Goal: Transaction & Acquisition: Subscribe to service/newsletter

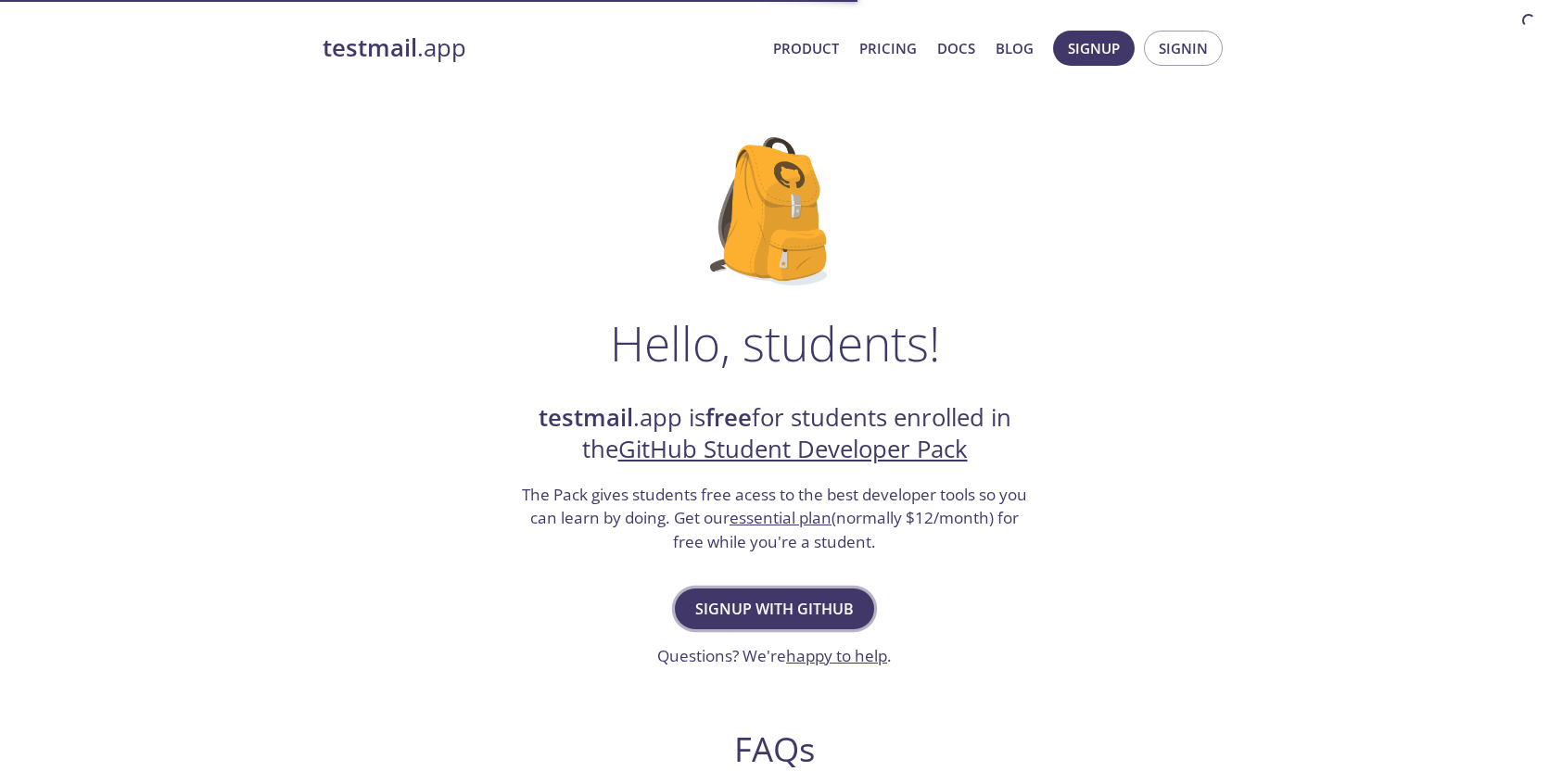
click at [801, 616] on span "Signup with GitHub" at bounding box center [774, 609] width 158 height 26
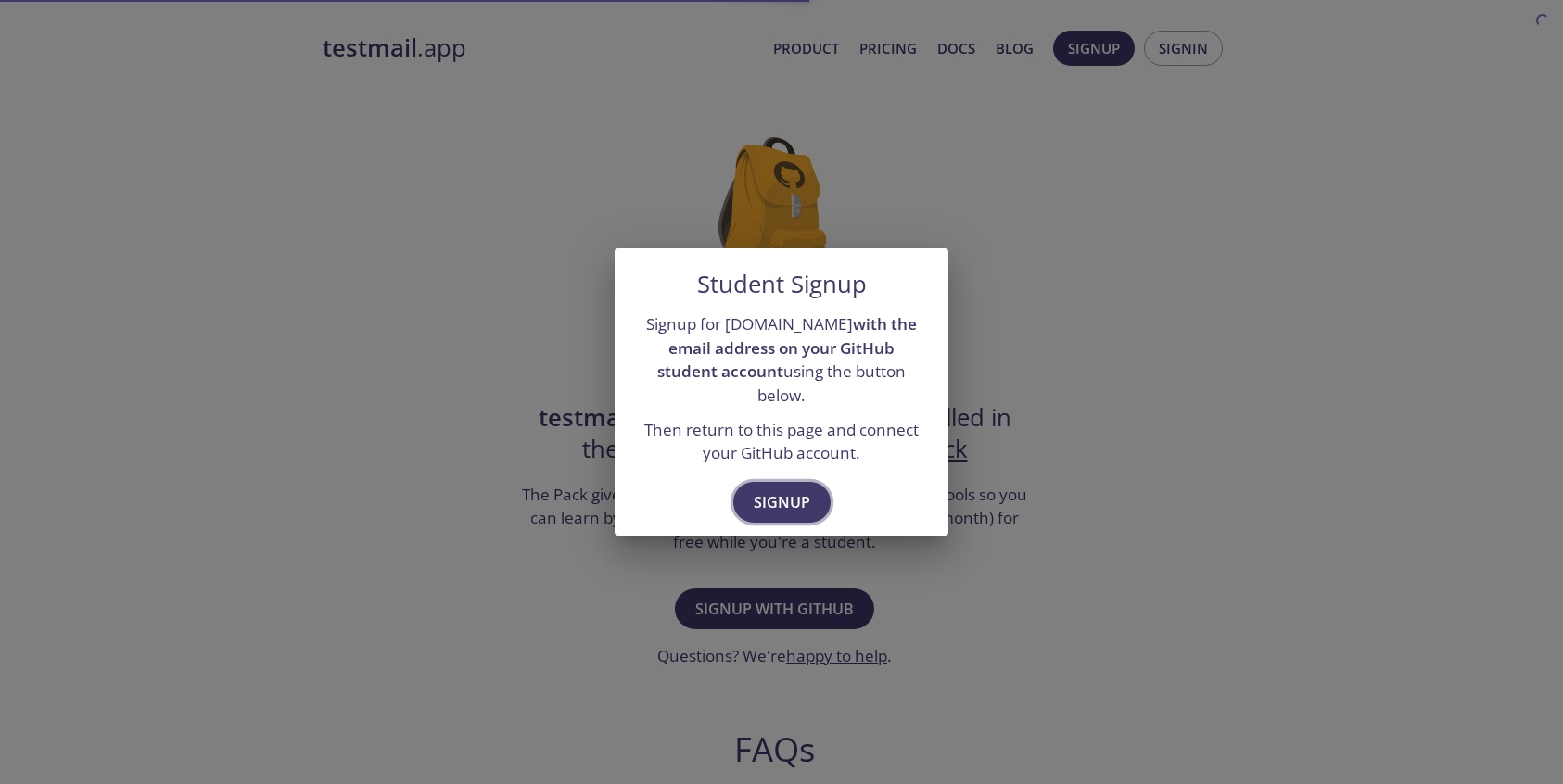
click at [775, 489] on span "Signup" at bounding box center [782, 502] width 57 height 26
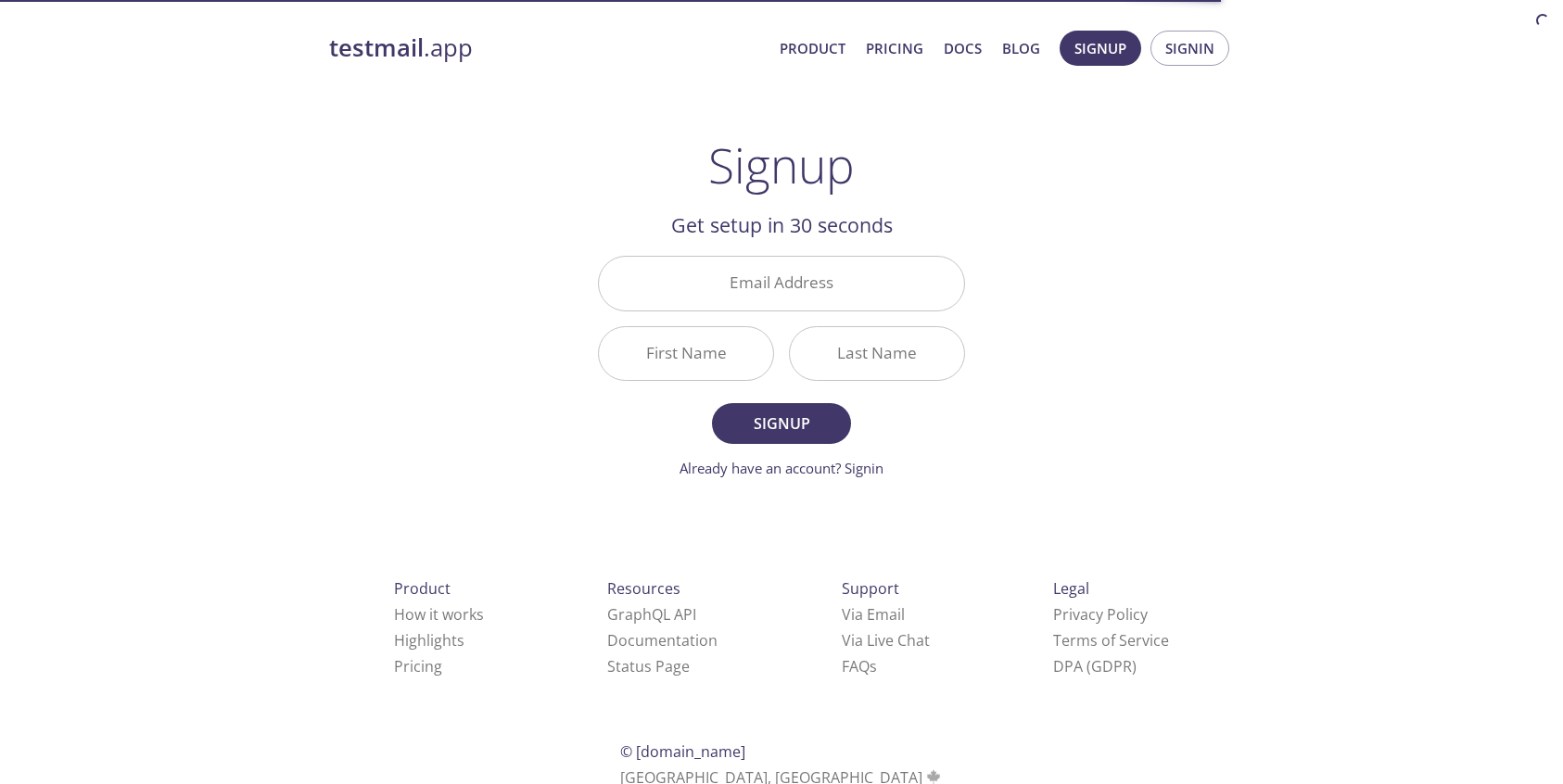
click at [724, 313] on div "Email Address" at bounding box center [782, 283] width 382 height 70
click at [734, 297] on input "Email Address" at bounding box center [781, 282] width 365 height 53
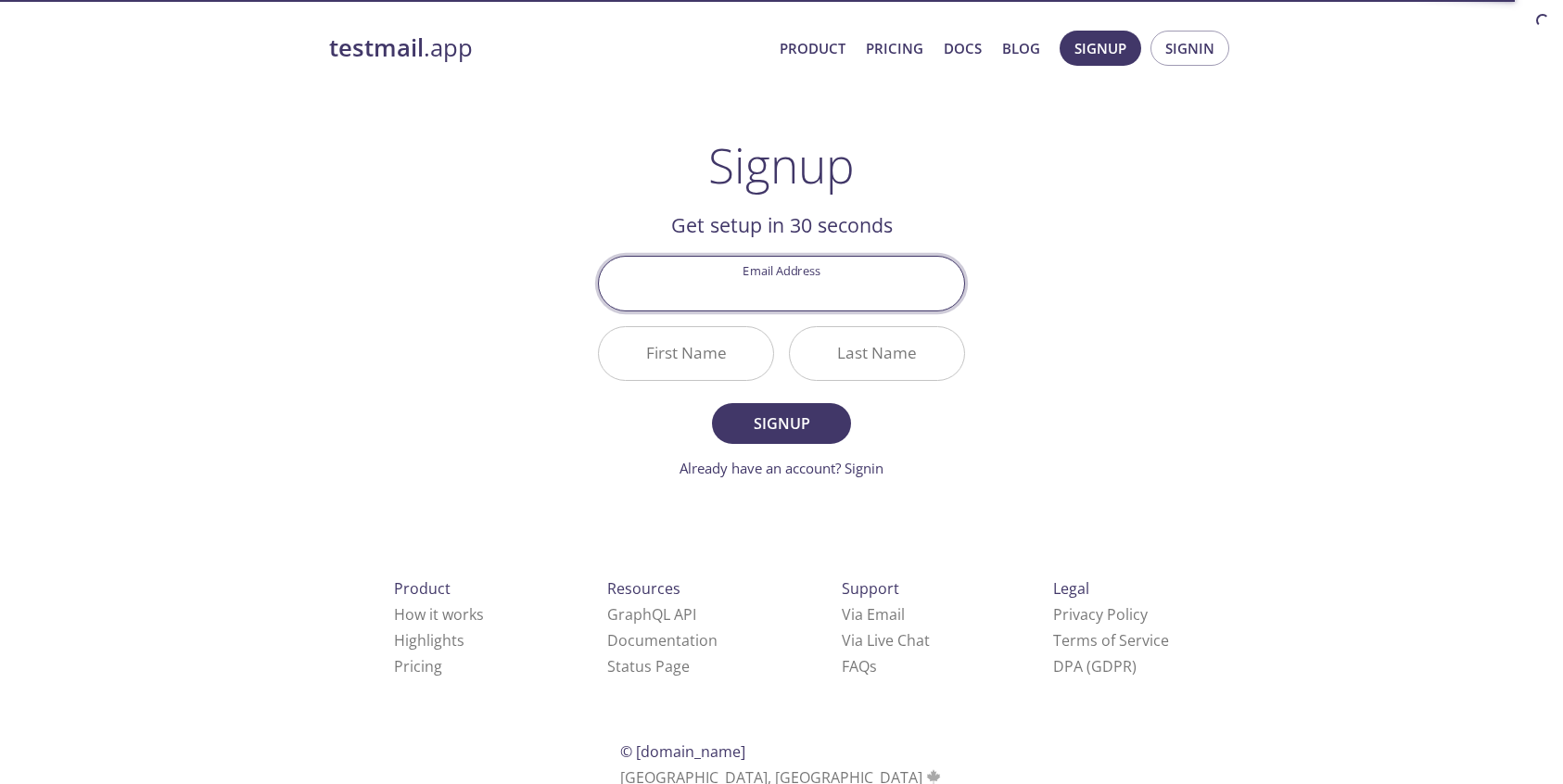
type input "[EMAIL_ADDRESS][DOMAIN_NAME]"
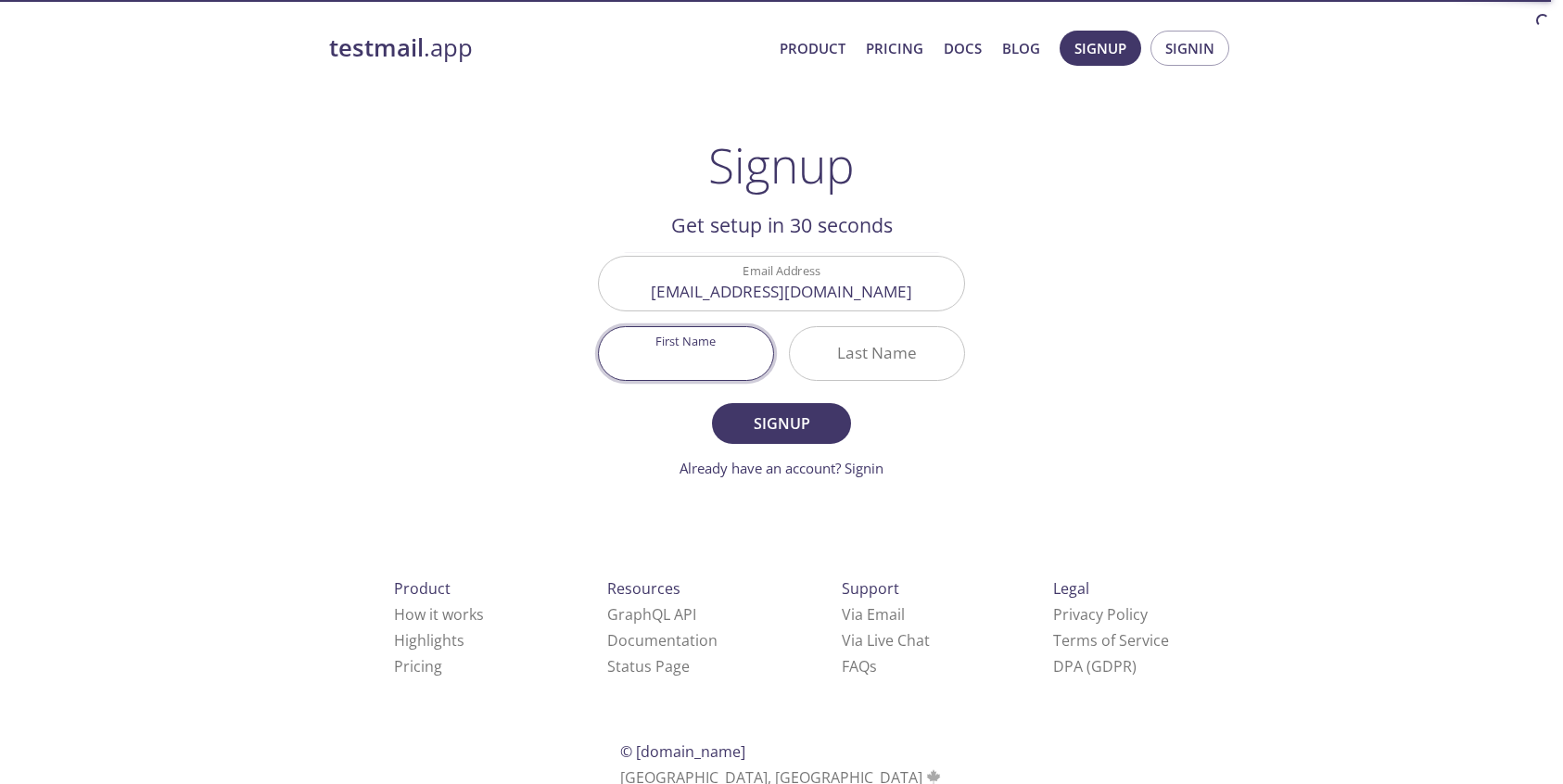
click at [752, 371] on input "First Name" at bounding box center [685, 353] width 174 height 53
type input "THuy"
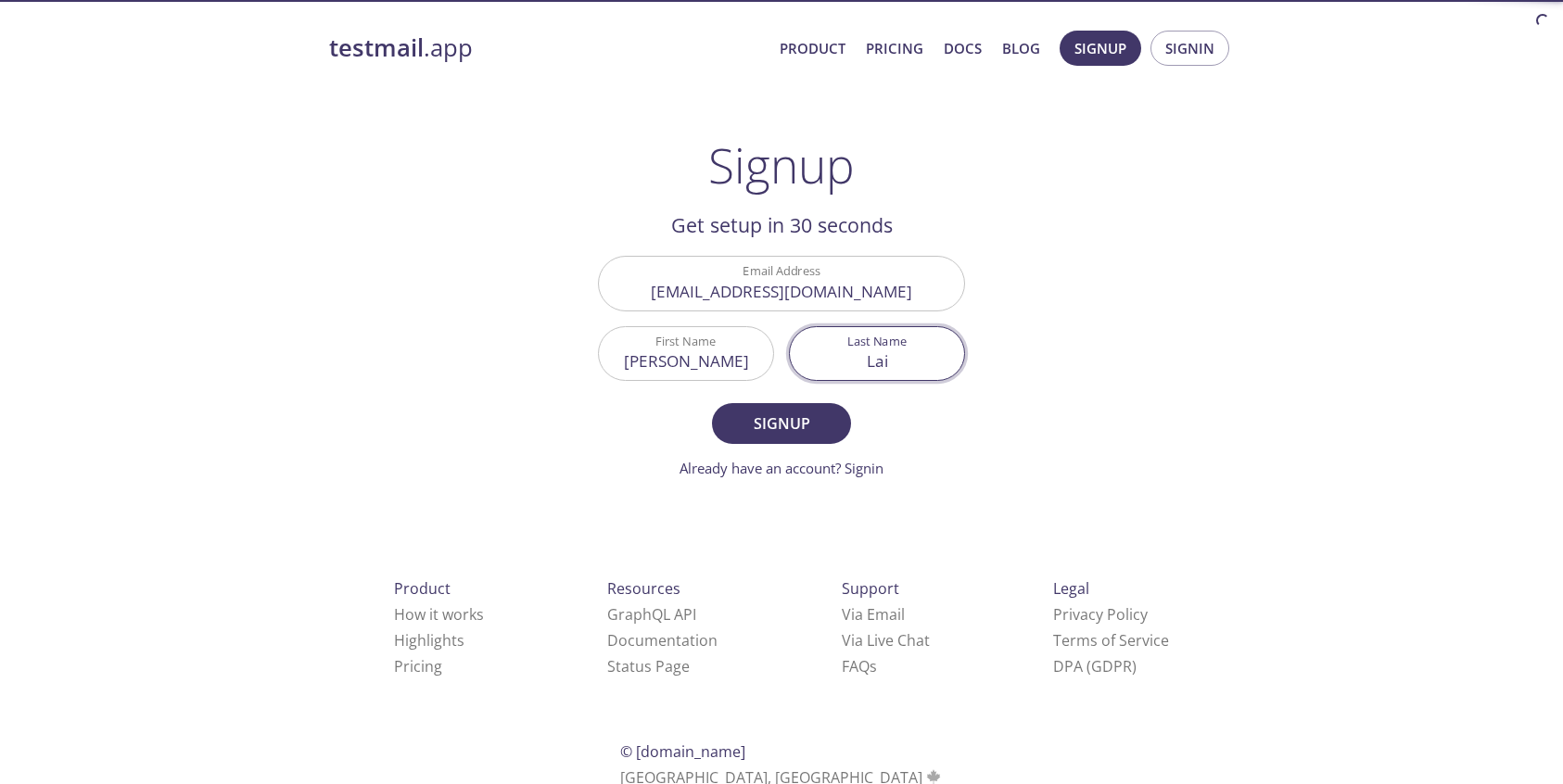
type input "Lai"
click at [683, 359] on input "THuy" at bounding box center [685, 353] width 174 height 53
type input "Thuy"
click at [712, 403] on button "Signup" at bounding box center [782, 423] width 139 height 41
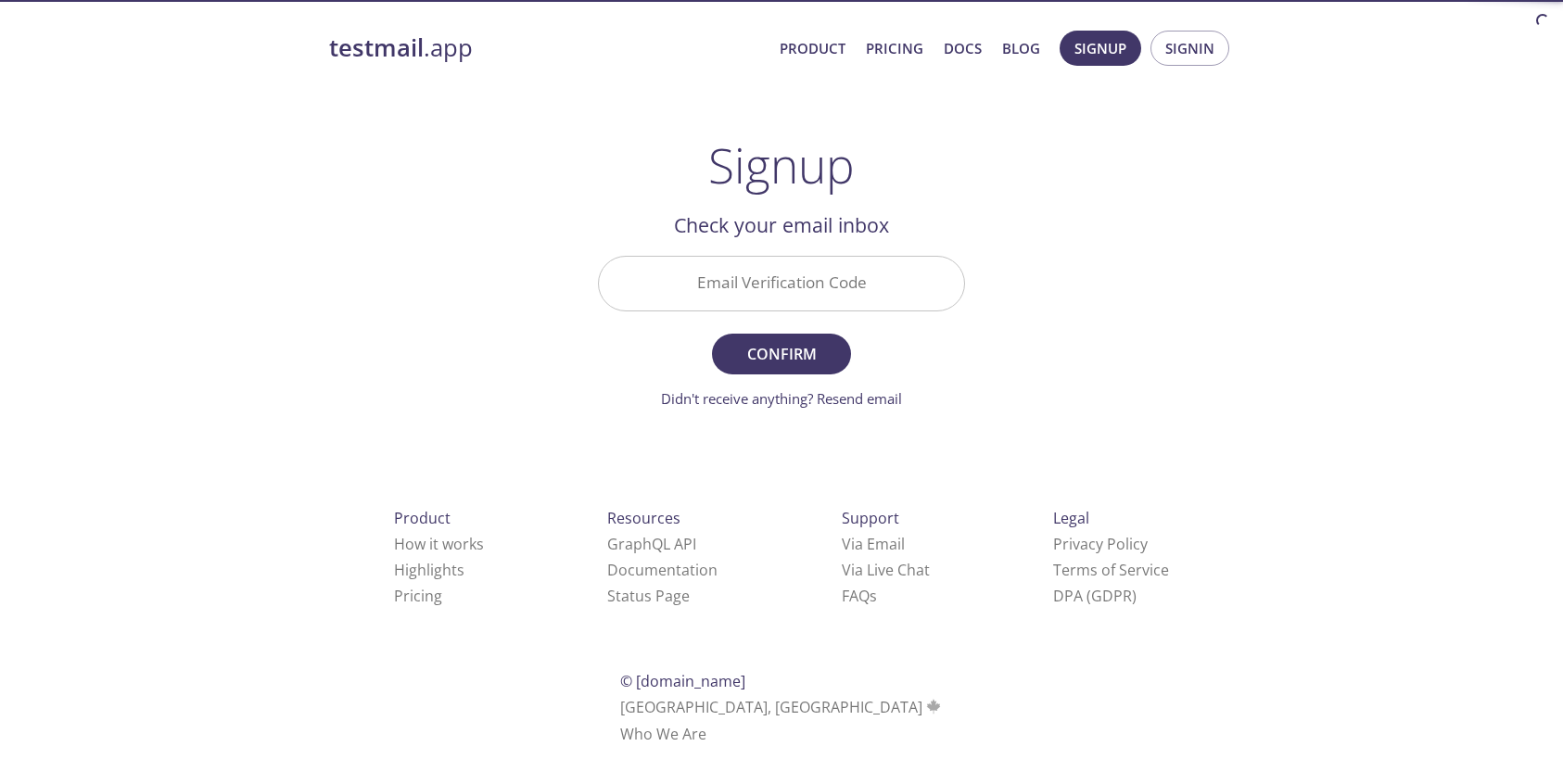
click at [771, 280] on input "Email Verification Code" at bounding box center [781, 282] width 365 height 53
paste input "GRPP9CL"
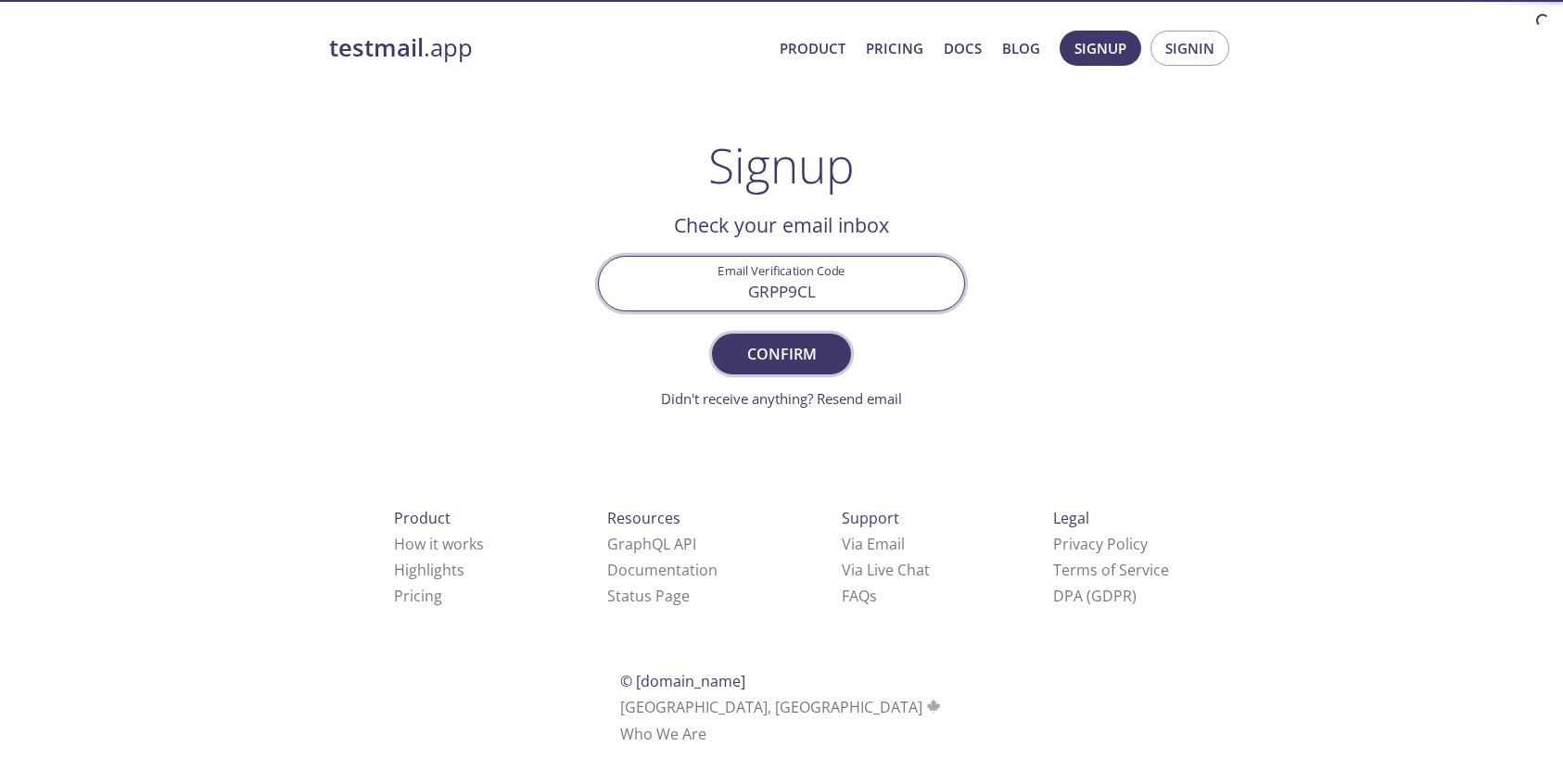
type input "GRPP9CL"
click at [791, 360] on span "Confirm" at bounding box center [782, 354] width 98 height 26
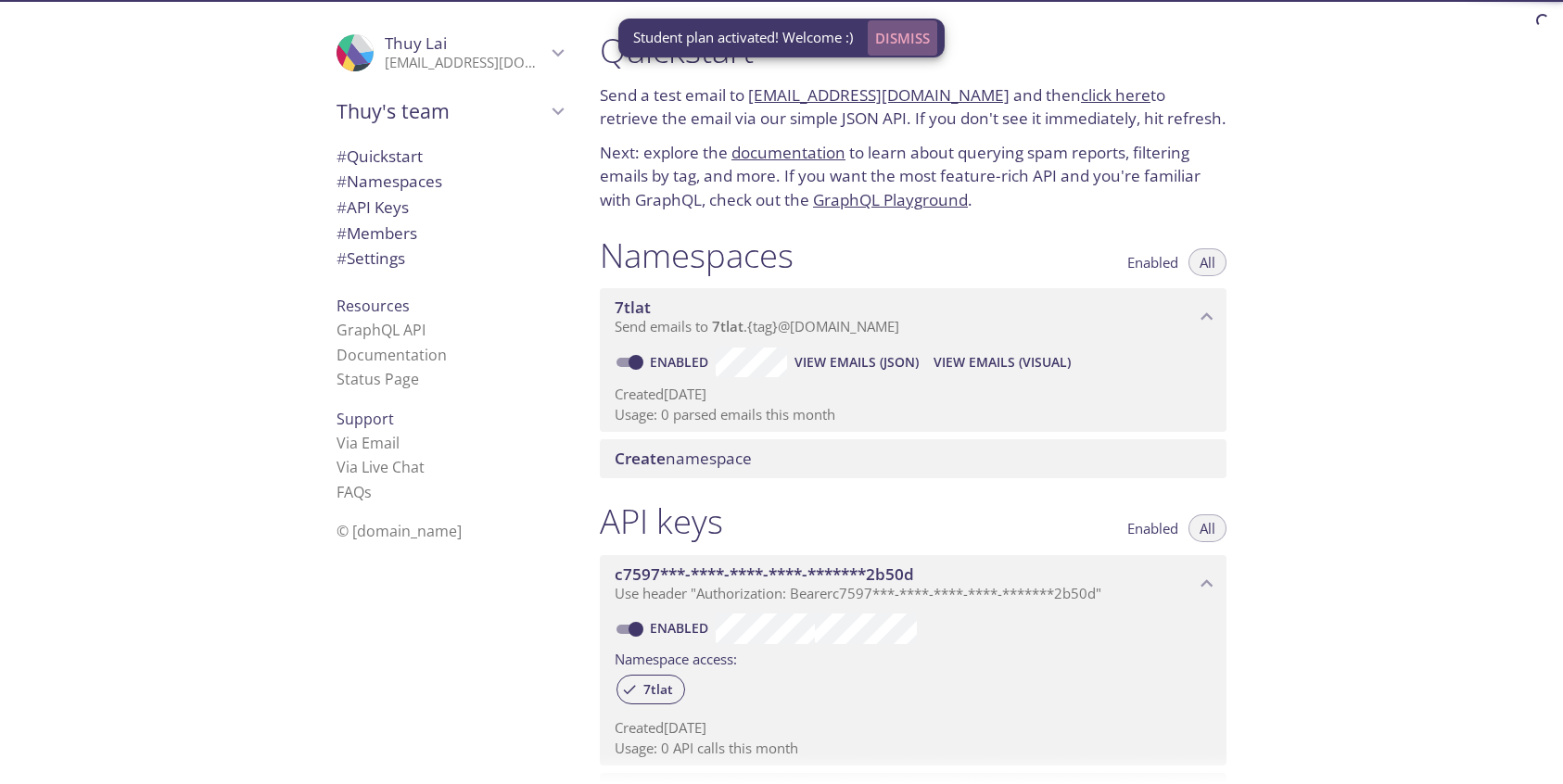
click at [905, 37] on span "Dismiss" at bounding box center [902, 38] width 55 height 24
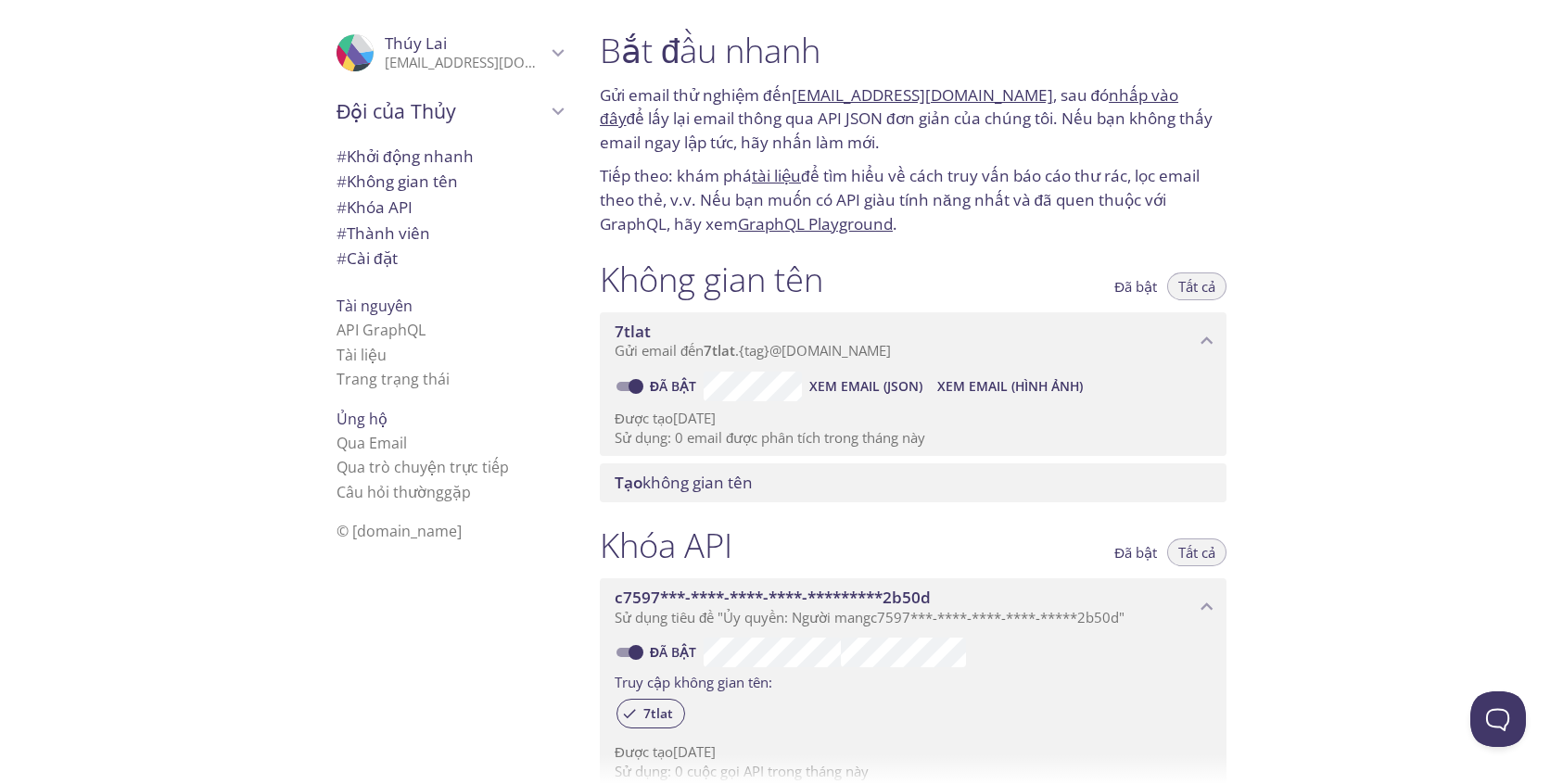
click at [402, 156] on font "Khởi động nhanh" at bounding box center [411, 155] width 127 height 21
click at [403, 175] on font "Không gian tên" at bounding box center [403, 181] width 111 height 21
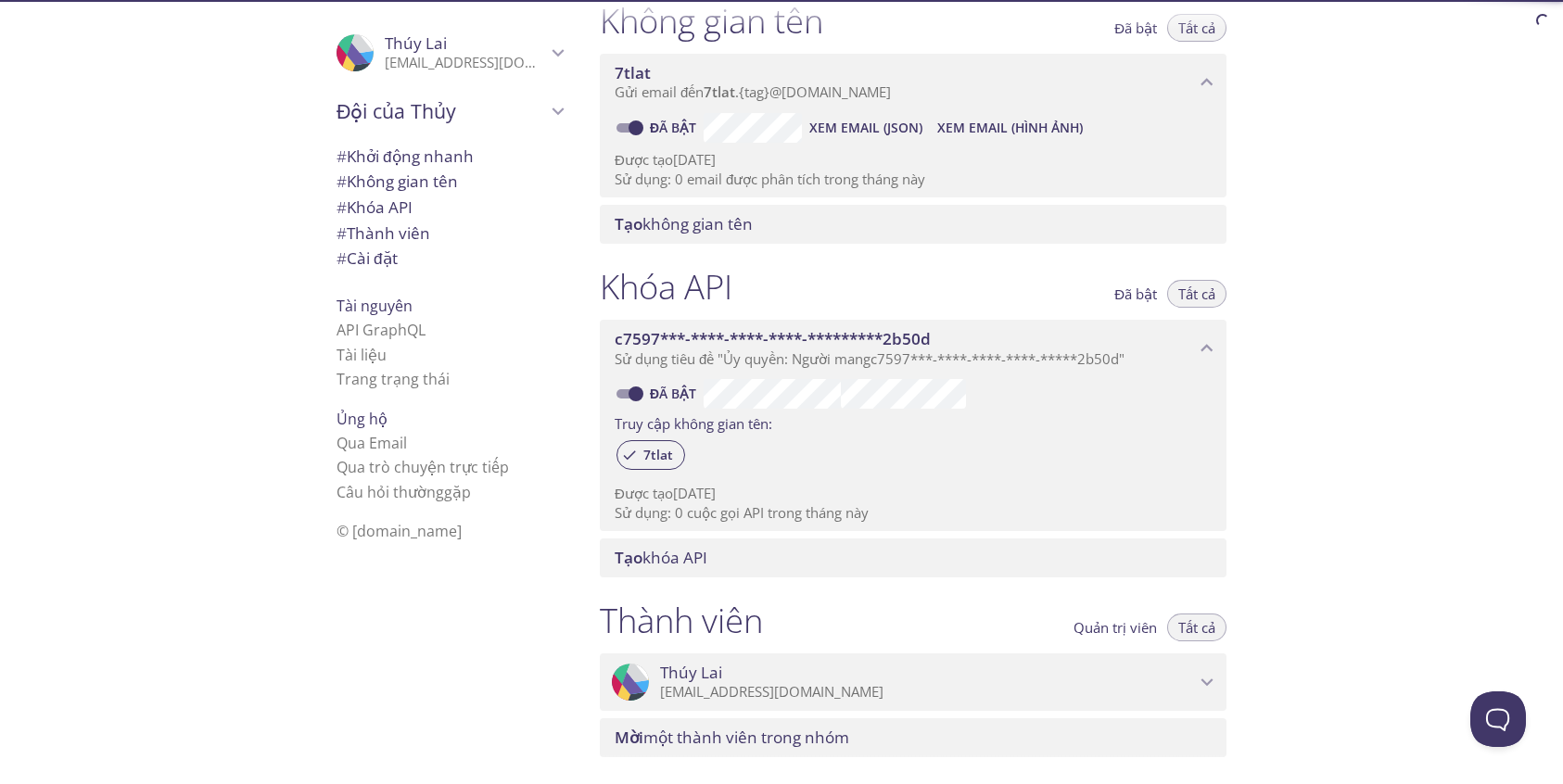
click at [409, 163] on font "Khởi động nhanh" at bounding box center [411, 155] width 127 height 21
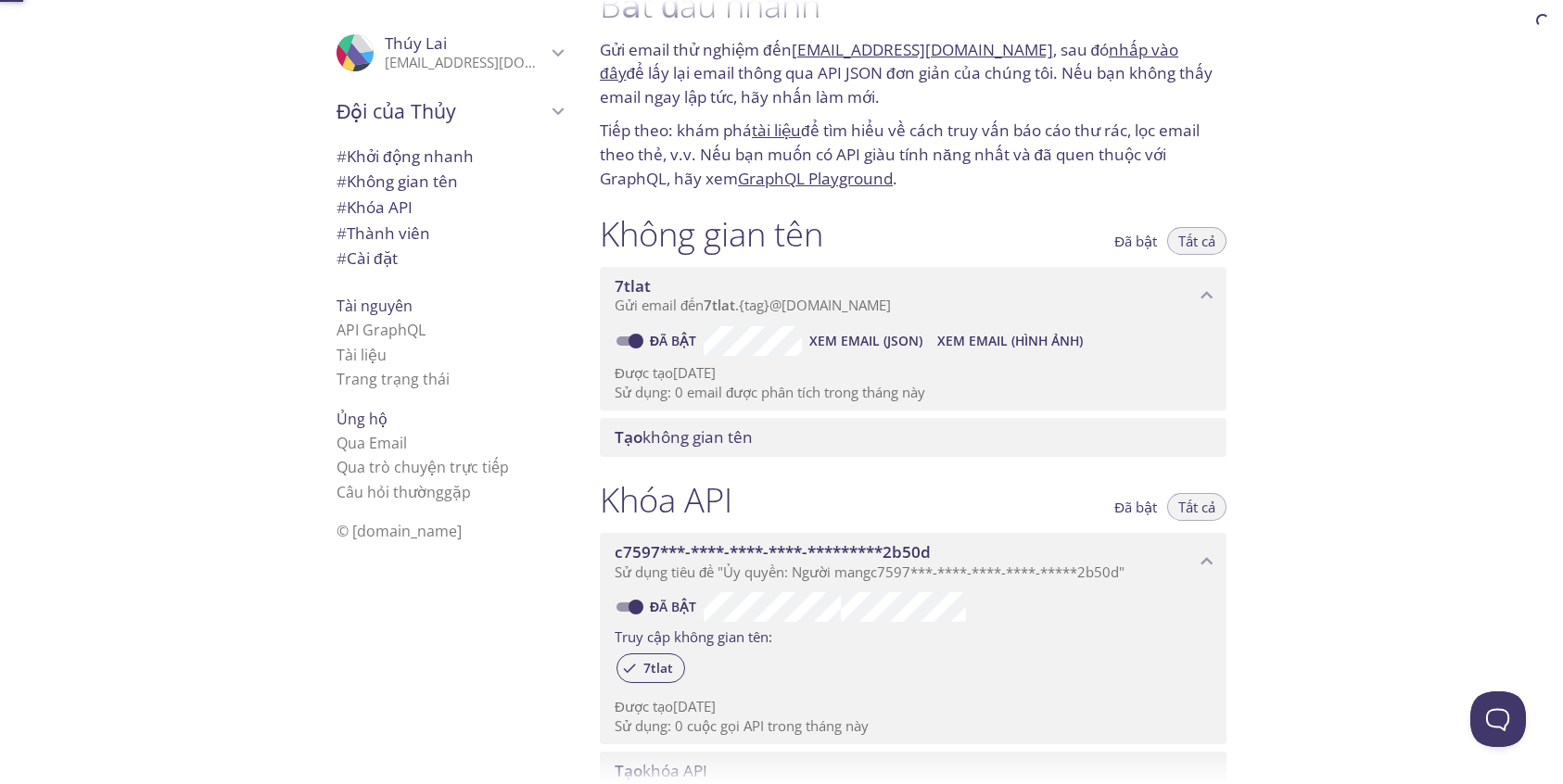
scroll to position [30, 0]
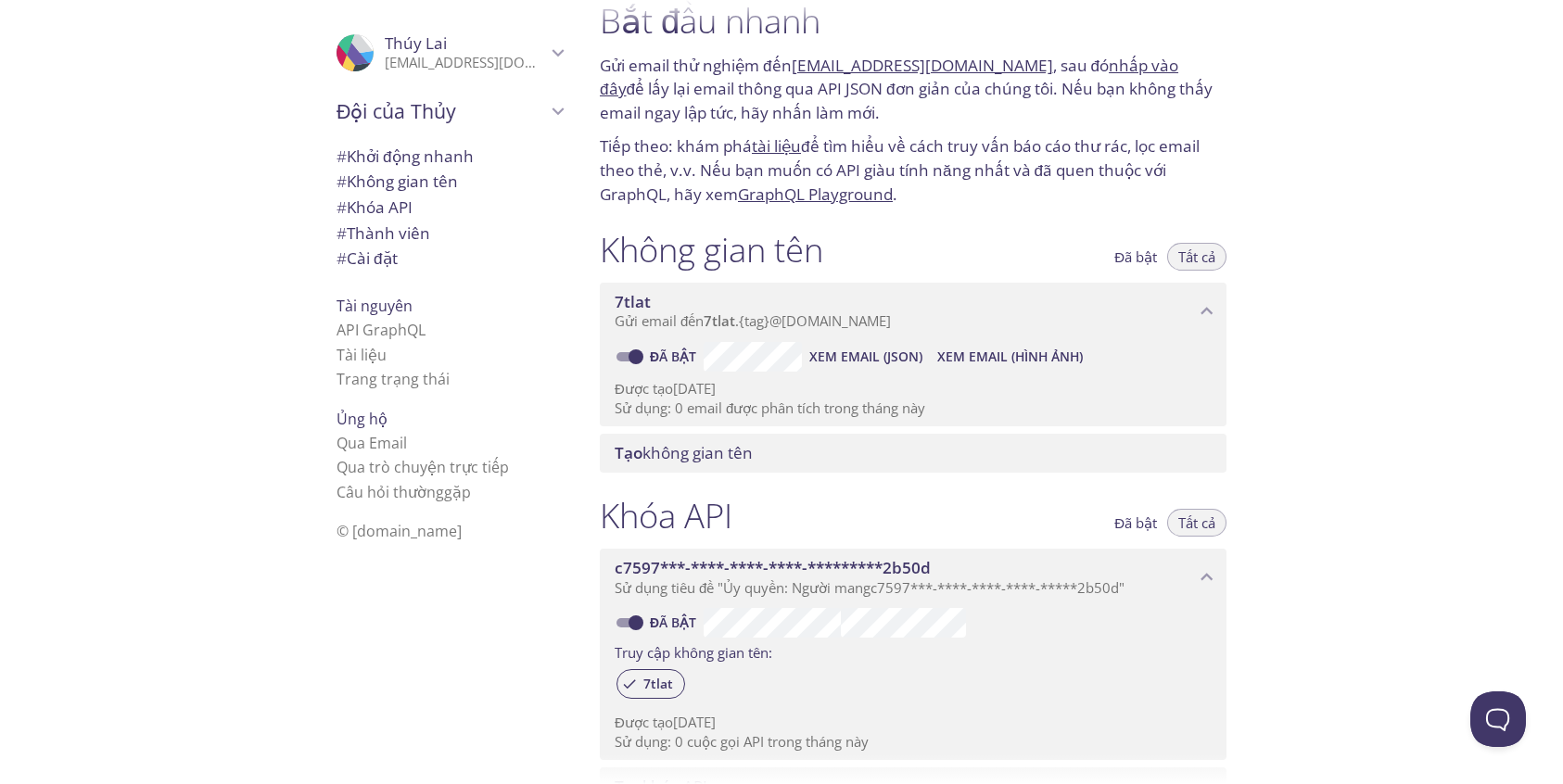
click at [1363, 287] on div "Bắt đầu nhanh Gửi email thử nghiệm đến 7tlat.test@inbox.testmail.app , sau đó n…" at bounding box center [1074, 392] width 978 height 784
click at [191, 337] on div ".cls-1 { fill: #6d5ca8; } .cls-2 { fill: #3fc191; } .cls-3 { fill: #3b4752; } .…" at bounding box center [292, 392] width 585 height 784
